Goal: Transaction & Acquisition: Purchase product/service

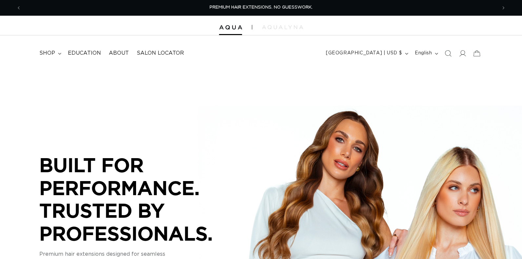
click at [55, 51] on summary "shop" at bounding box center [49, 53] width 29 height 15
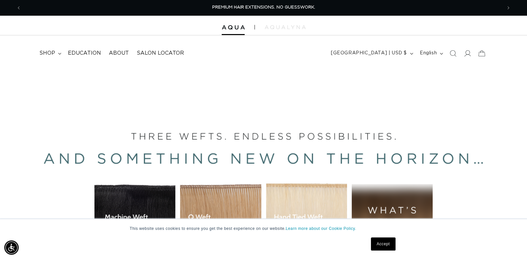
click at [66, 140] on div "Close dialog UNLOCK 10% OFF YOUR FIRST ORDER! Join our Pro List to be the first…" at bounding box center [263, 129] width 527 height 259
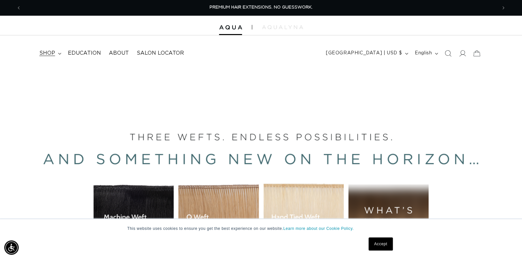
click at [51, 55] on span "shop" at bounding box center [47, 53] width 16 height 7
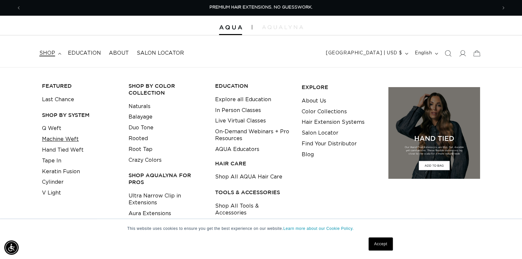
click at [54, 138] on link "Machine Weft" at bounding box center [60, 139] width 37 height 11
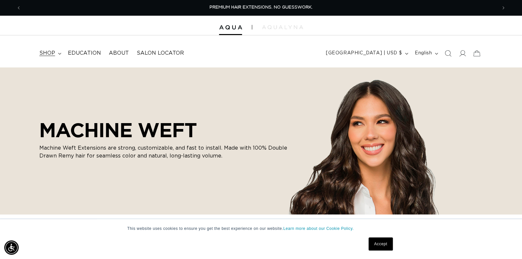
click at [57, 52] on summary "shop" at bounding box center [49, 53] width 29 height 15
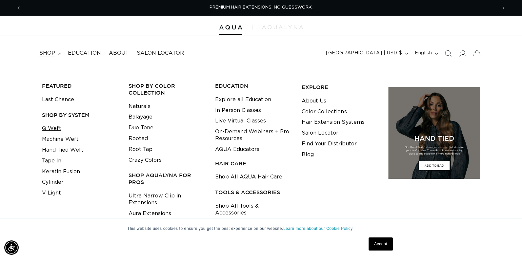
click at [55, 126] on link "Q Weft" at bounding box center [51, 128] width 19 height 11
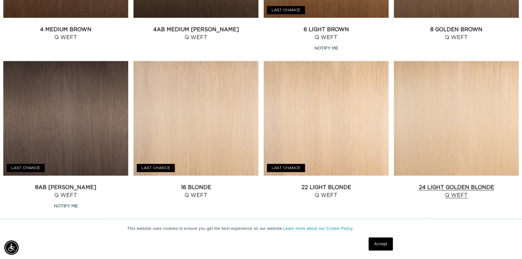
scroll to position [557, 0]
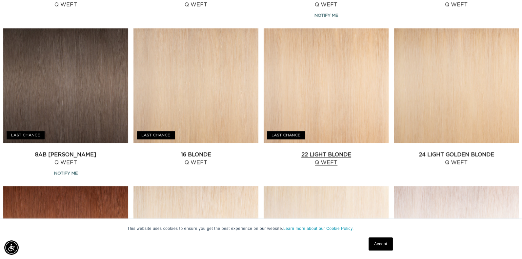
click at [350, 151] on link "22 Light Blonde Q Weft" at bounding box center [326, 159] width 125 height 16
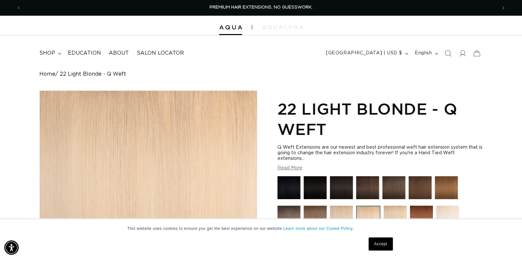
click at [295, 166] on button "Read More" at bounding box center [289, 169] width 25 height 6
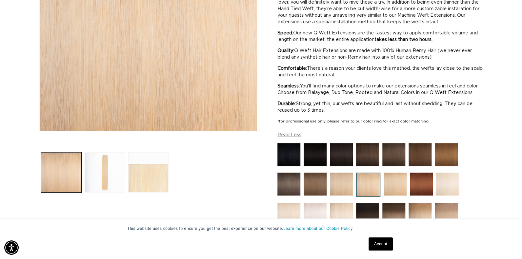
scroll to position [131, 0]
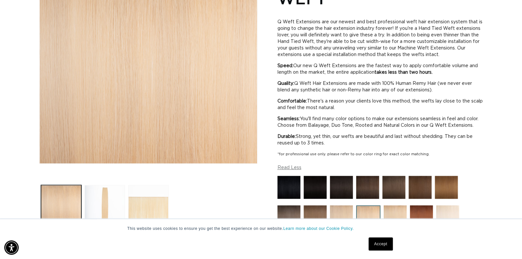
click at [156, 200] on button "Load image 3 in gallery view" at bounding box center [148, 205] width 40 height 40
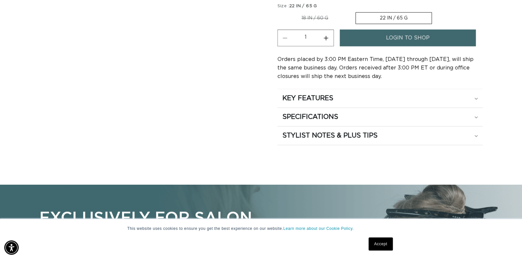
scroll to position [516, 0]
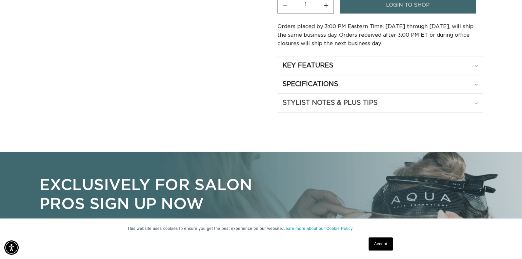
click at [435, 107] on div "STYLIST NOTES & PLUS TIPS" at bounding box center [379, 103] width 195 height 9
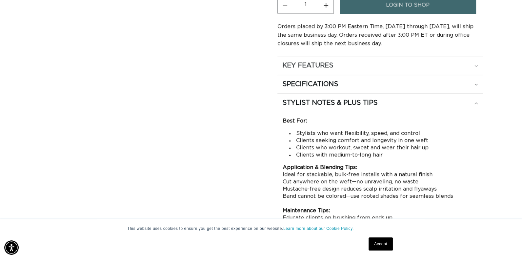
click at [404, 70] on div "KEY FEATURES" at bounding box center [379, 65] width 195 height 9
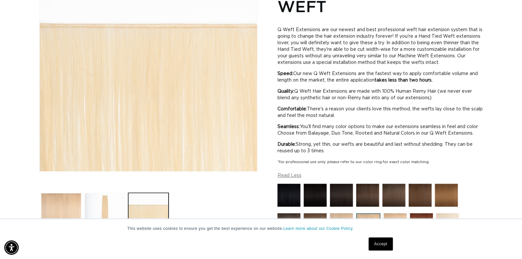
scroll to position [0, 0]
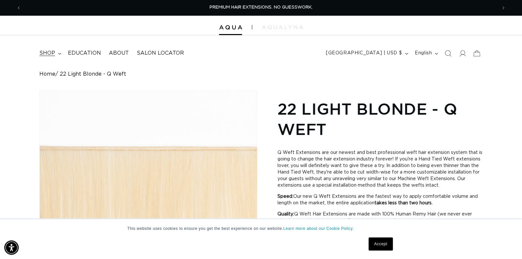
click at [55, 53] on summary "shop" at bounding box center [49, 53] width 29 height 15
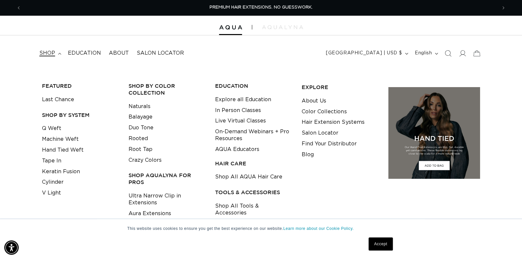
scroll to position [32, 0]
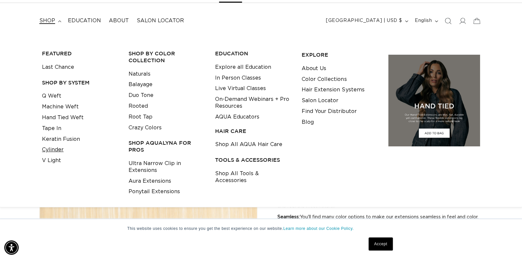
click at [54, 150] on link "Cylinder" at bounding box center [53, 150] width 22 height 11
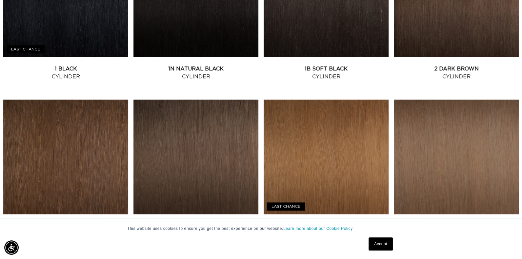
scroll to position [361, 0]
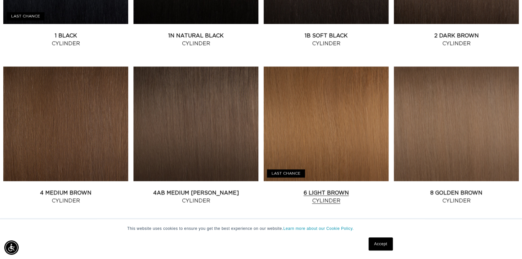
click at [326, 189] on link "6 Light Brown Cylinder" at bounding box center [326, 197] width 125 height 16
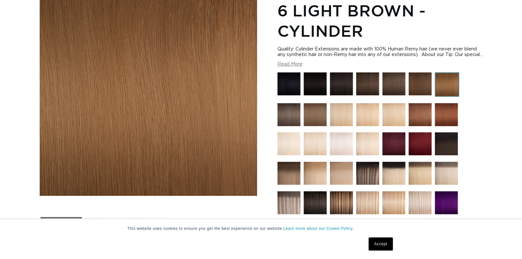
scroll to position [164, 0]
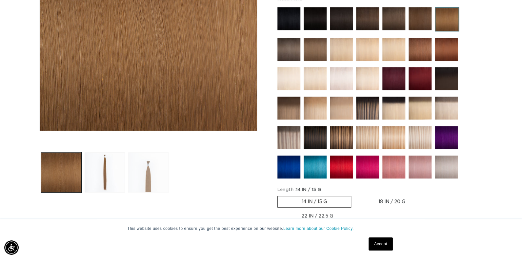
click at [151, 152] on button "Load image 3 in gallery view" at bounding box center [148, 172] width 40 height 40
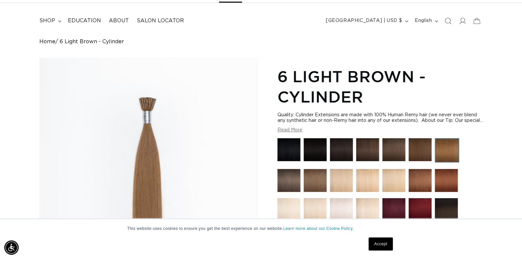
scroll to position [0, 0]
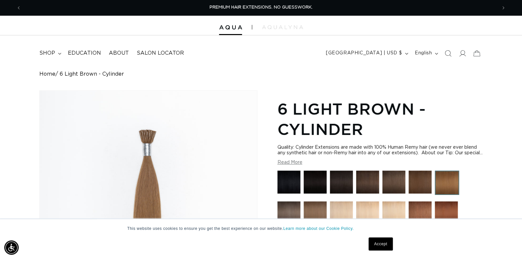
click at [297, 166] on button "Read More" at bounding box center [289, 163] width 25 height 6
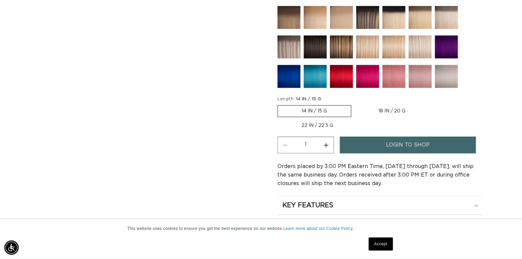
scroll to position [394, 0]
